Goal: Find contact information: Find contact information

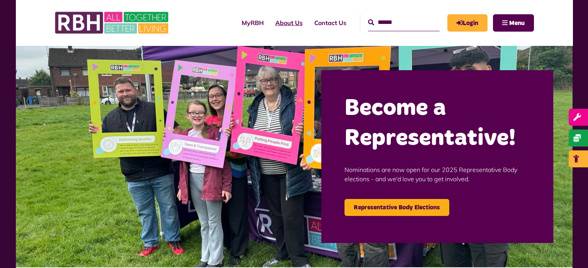
click at [269, 23] on link "About Us" at bounding box center [288, 22] width 39 height 21
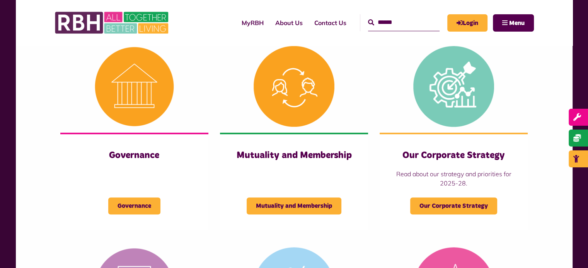
scroll to position [348, 0]
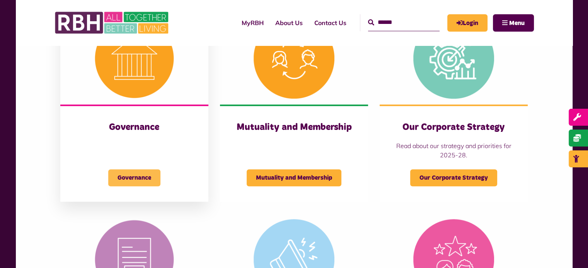
click at [142, 178] on span "Governance" at bounding box center [134, 178] width 52 height 17
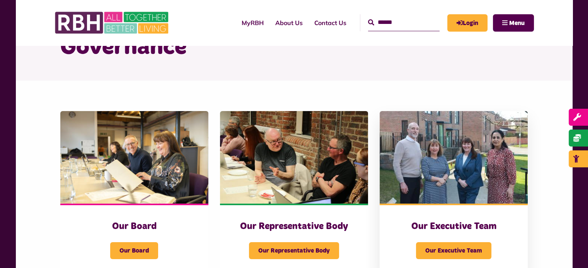
scroll to position [116, 0]
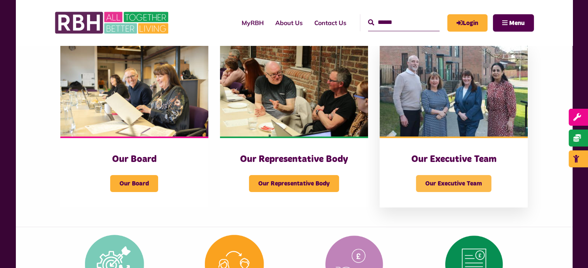
click at [451, 181] on span "Our Executive Team" at bounding box center [453, 183] width 75 height 17
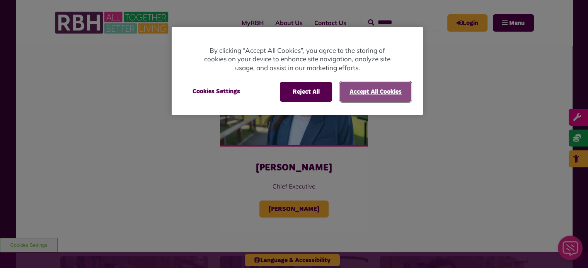
click at [403, 92] on button "Accept All Cookies" at bounding box center [375, 92] width 71 height 20
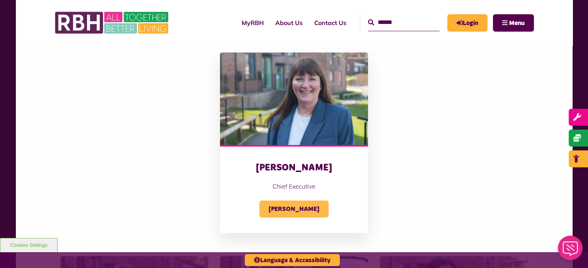
click at [311, 209] on span "Amanda Newton" at bounding box center [293, 209] width 69 height 17
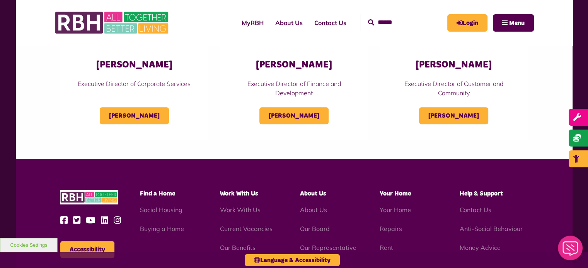
scroll to position [386, 0]
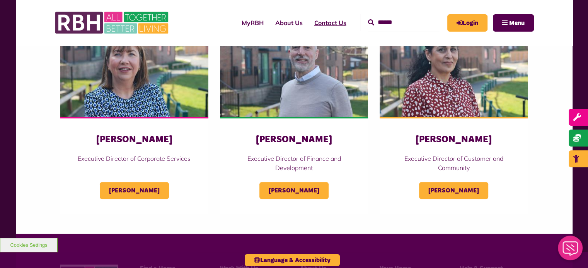
click at [332, 20] on link "Contact Us" at bounding box center [330, 22] width 44 height 21
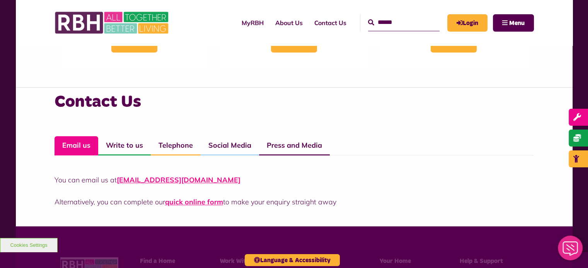
scroll to position [502, 0]
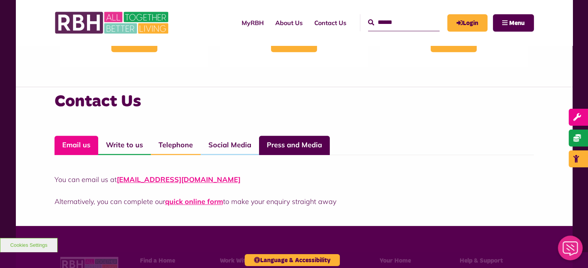
click at [285, 145] on link "Press and Media" at bounding box center [294, 145] width 71 height 19
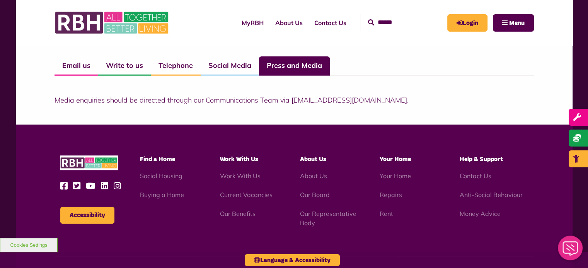
scroll to position [541, 0]
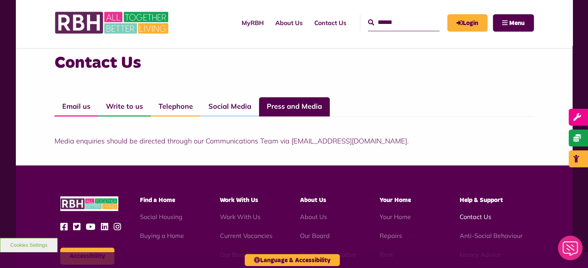
click at [477, 220] on link "Contact Us" at bounding box center [475, 217] width 32 height 8
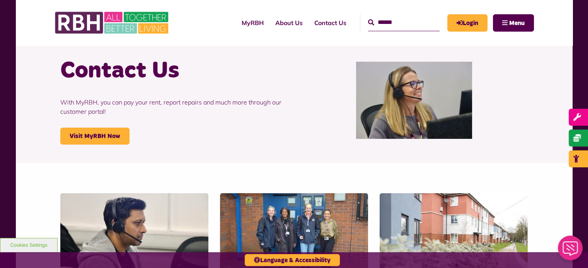
scroll to position [39, 0]
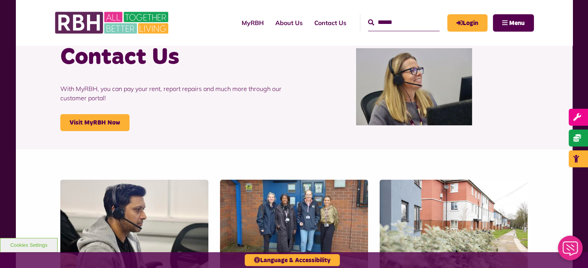
click at [102, 110] on p "With MyRBH, you can pay your rent, report repairs and much more through our cus…" at bounding box center [174, 94] width 228 height 42
click at [105, 129] on link "Visit MyRBH Now" at bounding box center [94, 122] width 69 height 17
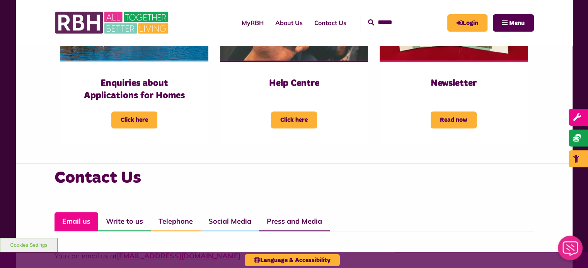
scroll to position [425, 0]
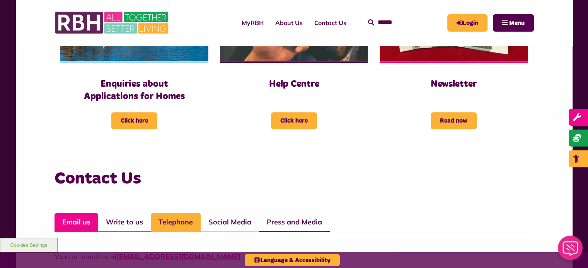
click at [176, 221] on link "Telephone" at bounding box center [176, 222] width 50 height 19
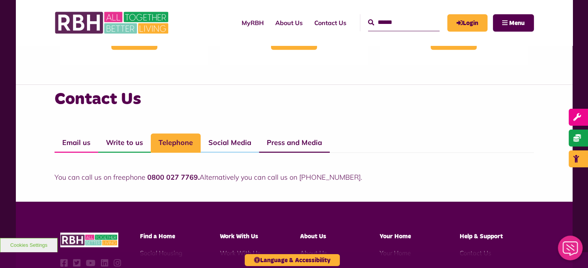
scroll to position [579, 0]
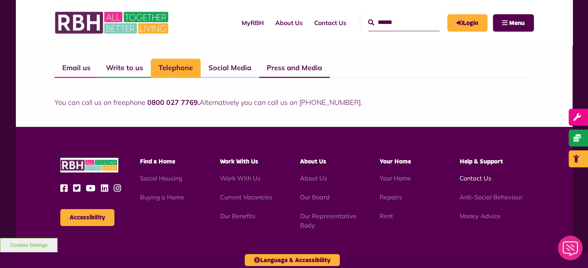
click at [478, 180] on link "Contact Us" at bounding box center [475, 179] width 32 height 8
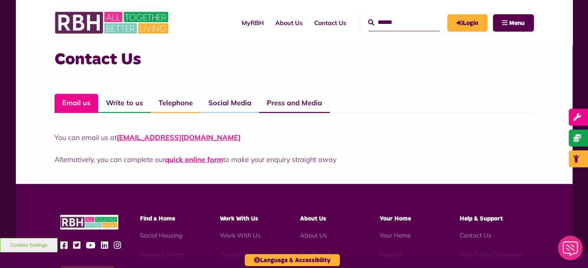
scroll to position [534, 0]
